Goal: Transaction & Acquisition: Purchase product/service

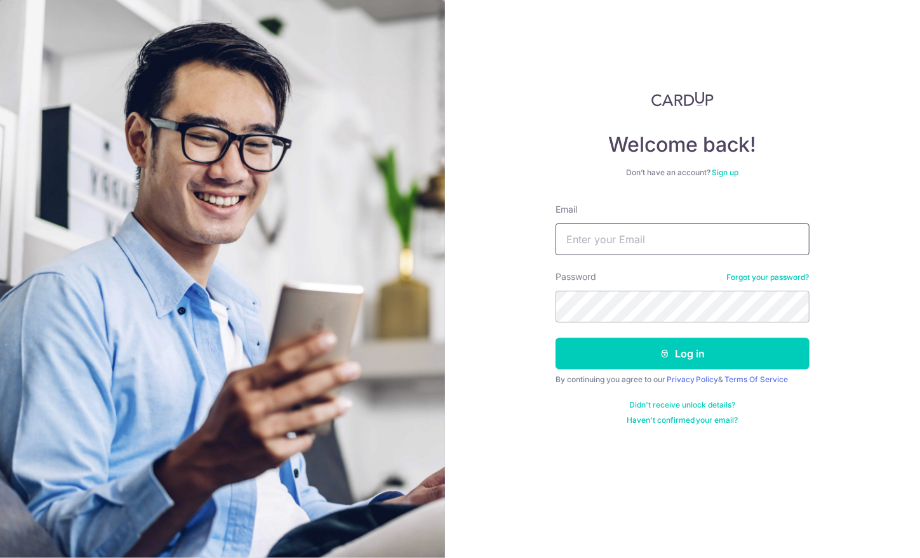
click at [642, 235] on input "Email" at bounding box center [682, 239] width 254 height 32
type input "H"
type input "hanuelbz@naver.com"
click at [864, 307] on div "Welcome back! Don’t have an account? Sign up Email hanuelbz@naver.com Password …" at bounding box center [682, 279] width 475 height 558
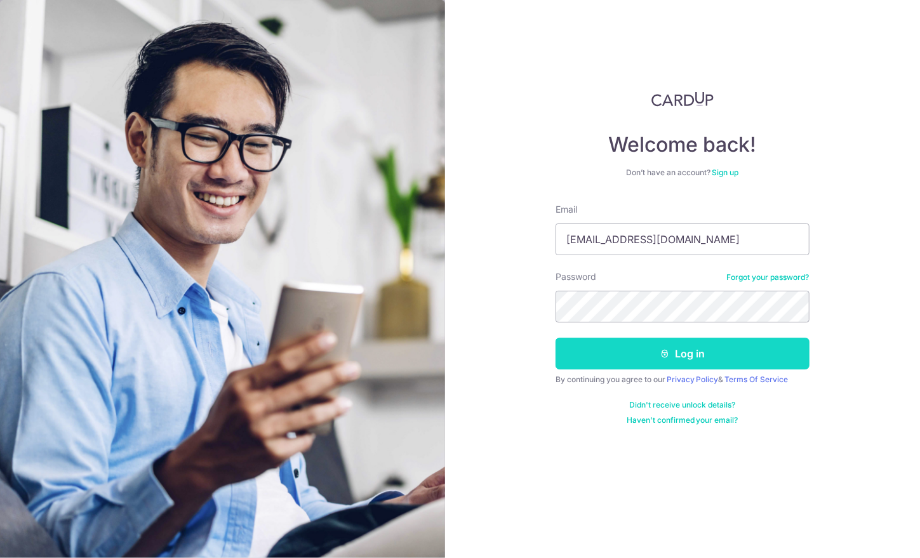
click at [785, 345] on button "Log in" at bounding box center [682, 354] width 254 height 32
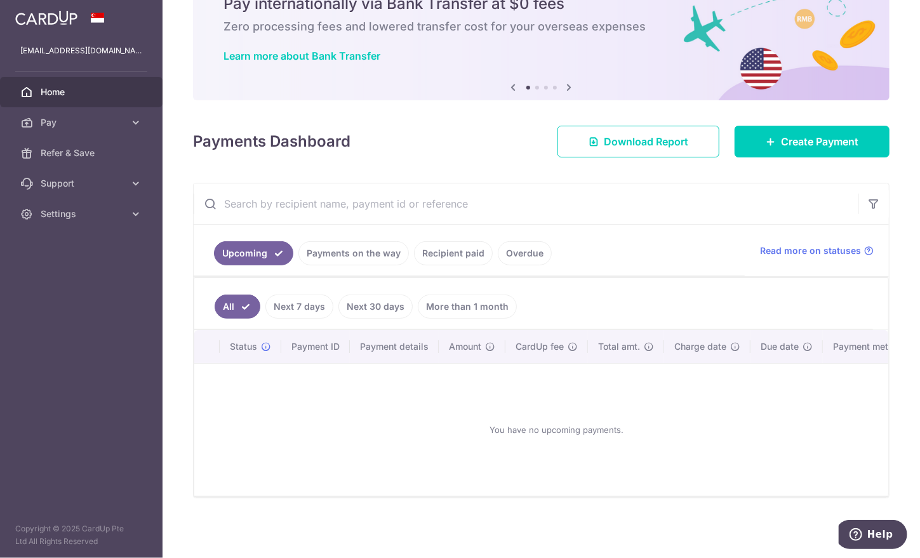
scroll to position [29, 0]
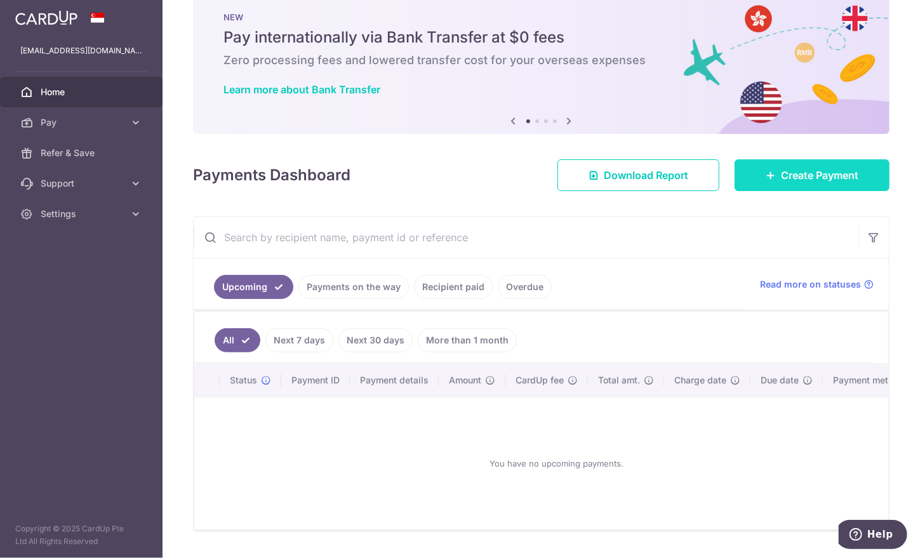
click at [754, 175] on link "Create Payment" at bounding box center [811, 175] width 155 height 32
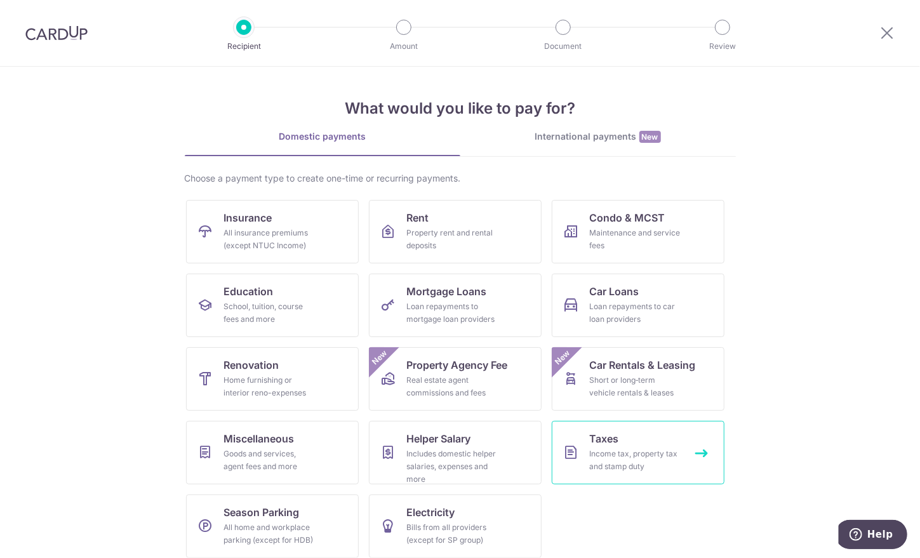
click at [632, 438] on link "Taxes Income tax, property tax and stamp duty" at bounding box center [638, 452] width 173 height 63
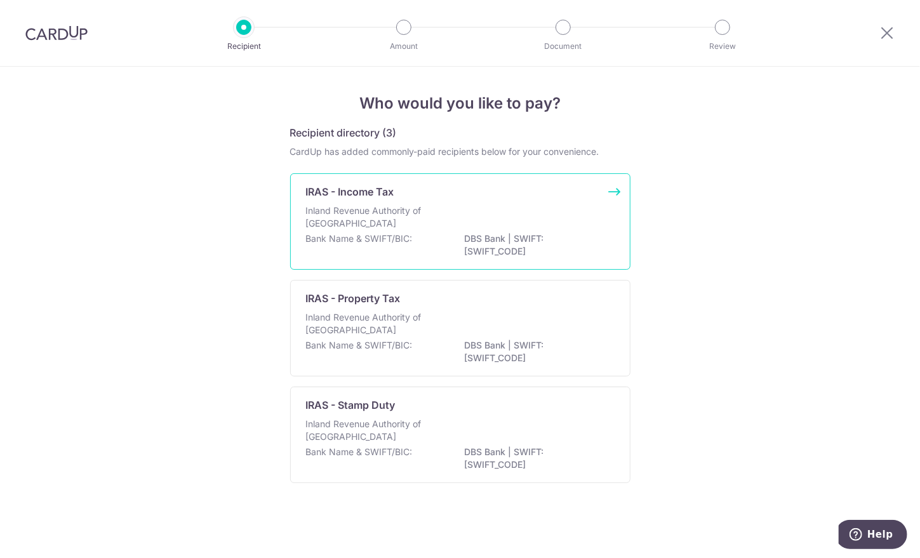
click at [425, 232] on div "Bank Name & SWIFT/BIC: DBS Bank | SWIFT: DBSSSGSGXXX" at bounding box center [460, 245] width 309 height 27
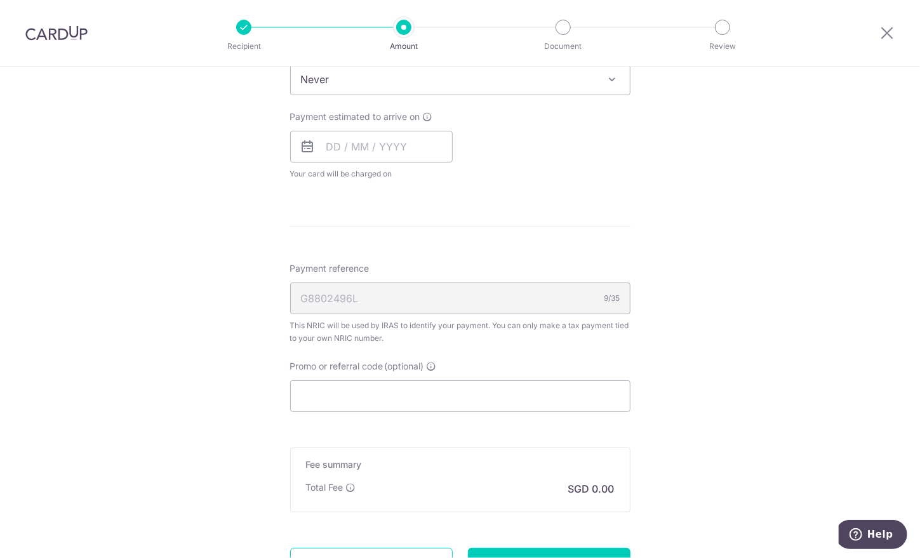
scroll to position [571, 0]
click at [588, 293] on div "G8802496L 9/35" at bounding box center [460, 298] width 340 height 32
drag, startPoint x: 588, startPoint y: 293, endPoint x: 642, endPoint y: 349, distance: 77.7
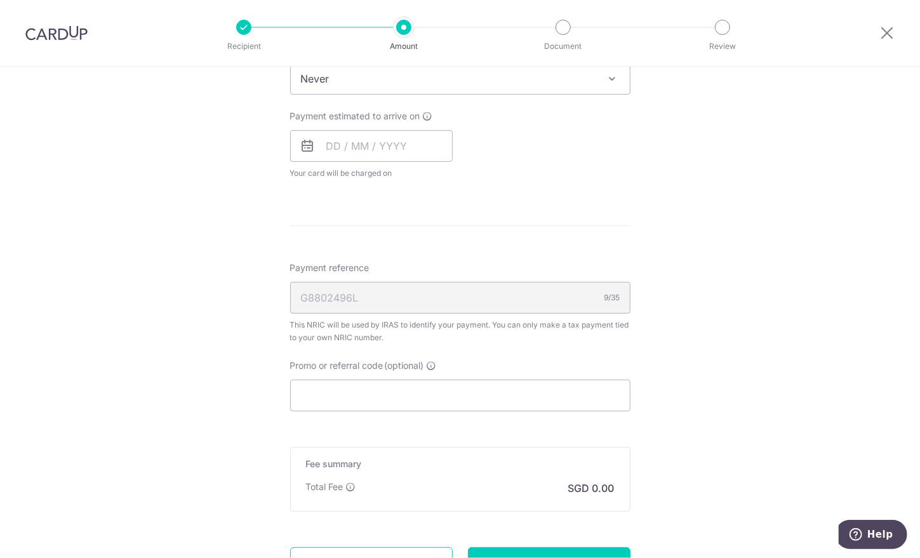
click at [642, 349] on div "Tell us more about your payment Enter one-time or monthly payment amount SGD Th…" at bounding box center [460, 84] width 920 height 1179
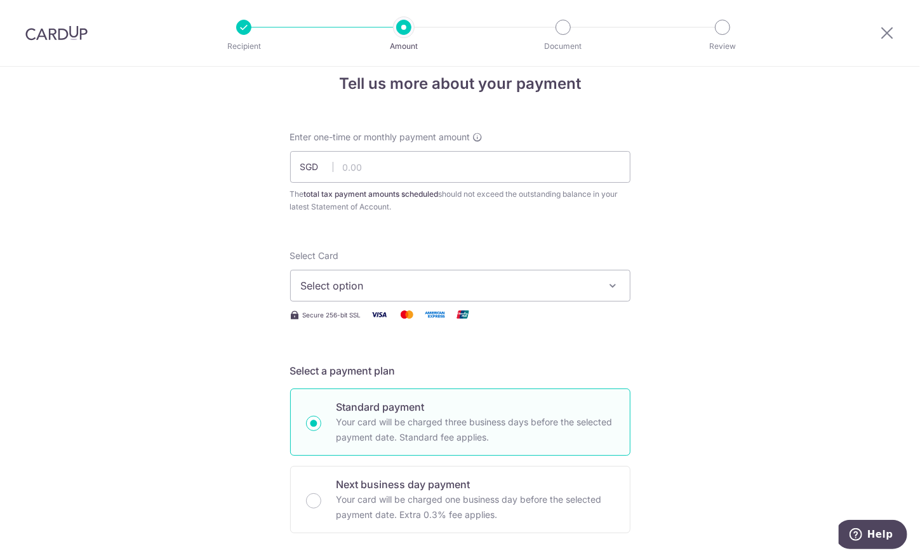
scroll to position [20, 0]
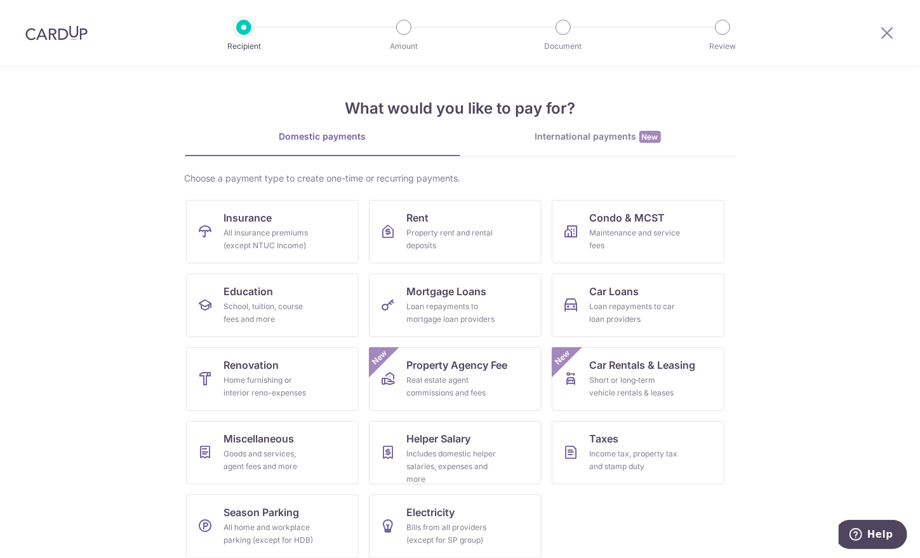
scroll to position [9, 0]
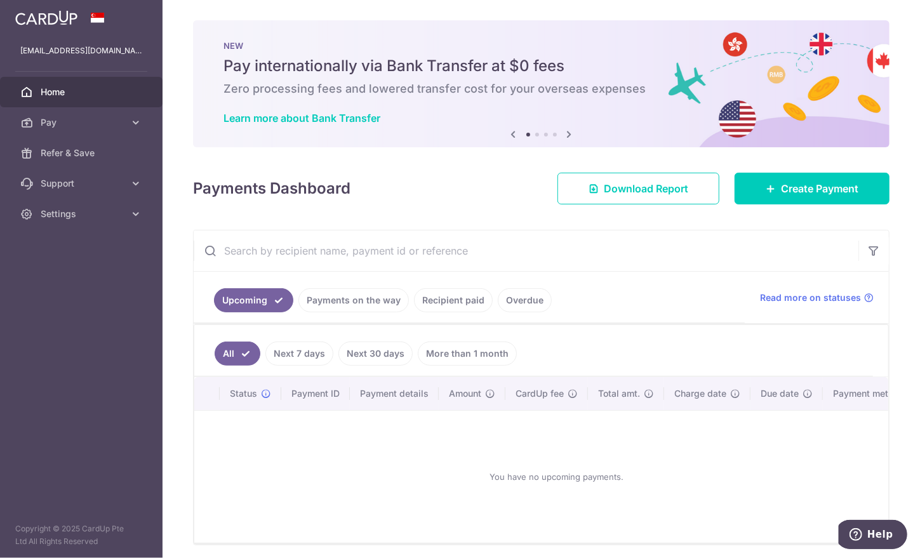
click at [475, 350] on link "More than 1 month" at bounding box center [467, 354] width 99 height 24
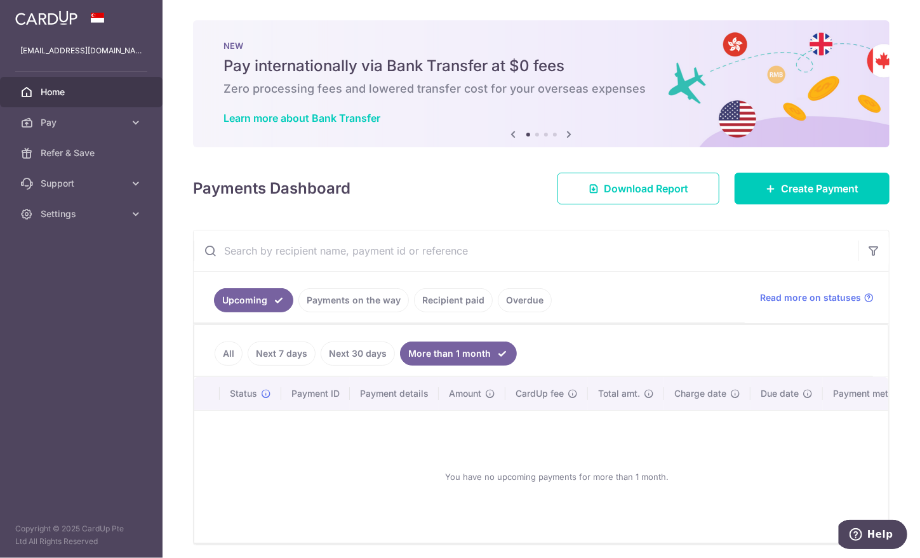
scroll to position [49, 0]
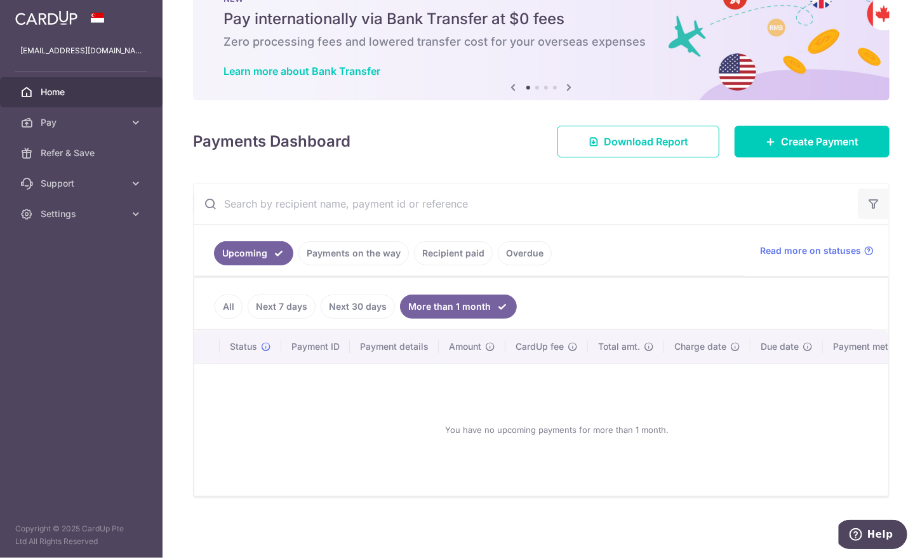
click at [867, 203] on icon "button" at bounding box center [873, 203] width 13 height 13
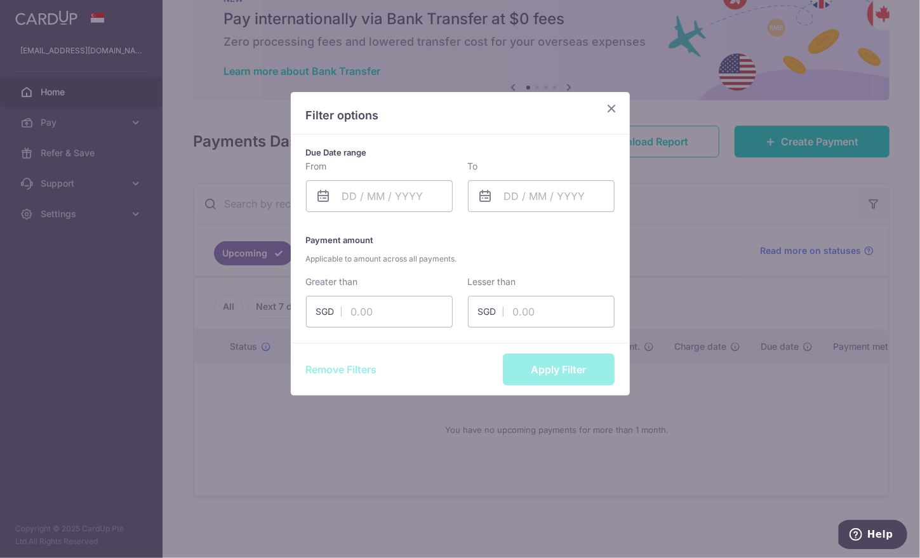
click at [867, 203] on div "Filter options Due Date range From Please select valid date To Please select va…" at bounding box center [460, 279] width 920 height 558
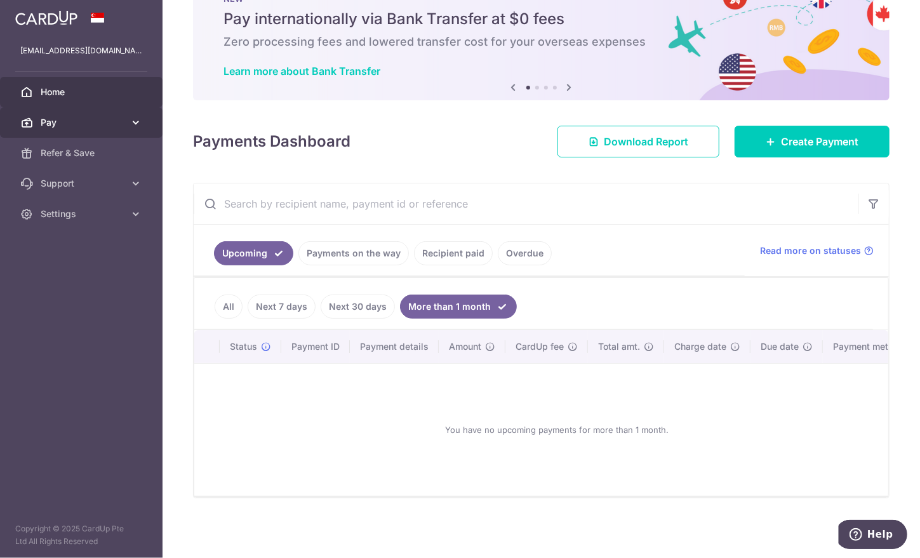
click at [139, 122] on icon at bounding box center [136, 122] width 13 height 13
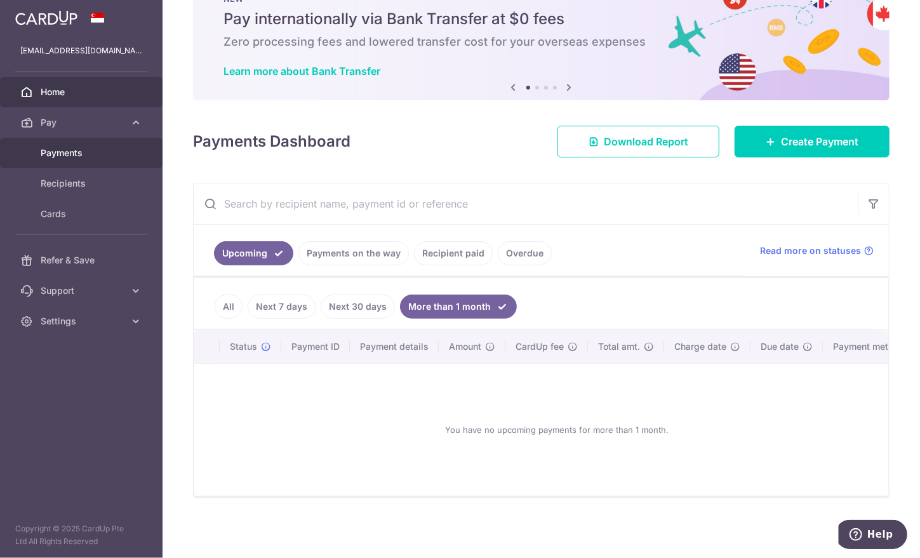
click at [98, 156] on span "Payments" at bounding box center [83, 153] width 84 height 13
